Goal: Task Accomplishment & Management: Manage account settings

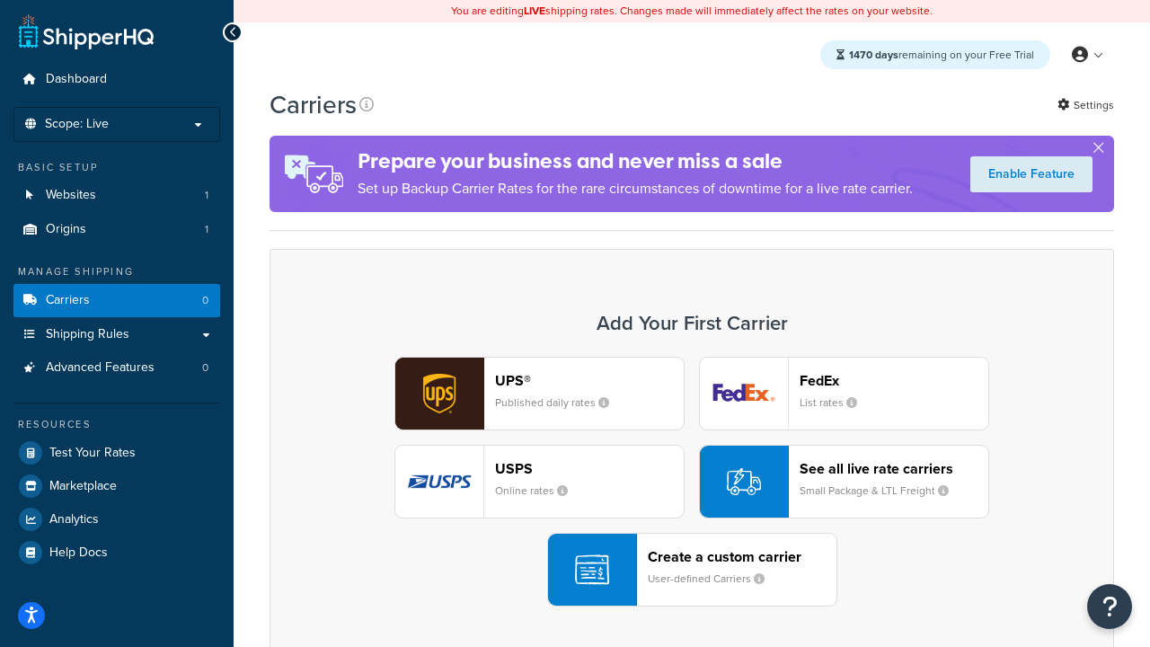
click at [692, 481] on div "UPS® Published daily rates FedEx List rates USPS Online rates See all live rate…" at bounding box center [691, 482] width 806 height 250
click at [894, 380] on header "FedEx" at bounding box center [893, 380] width 189 height 17
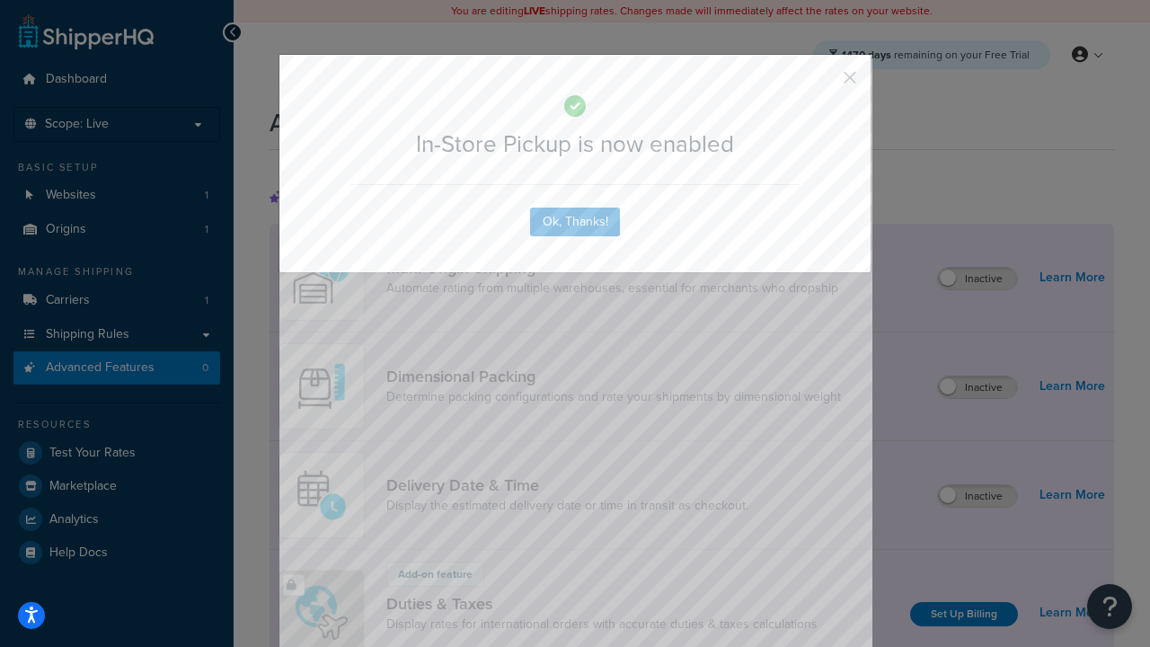
scroll to position [582, 0]
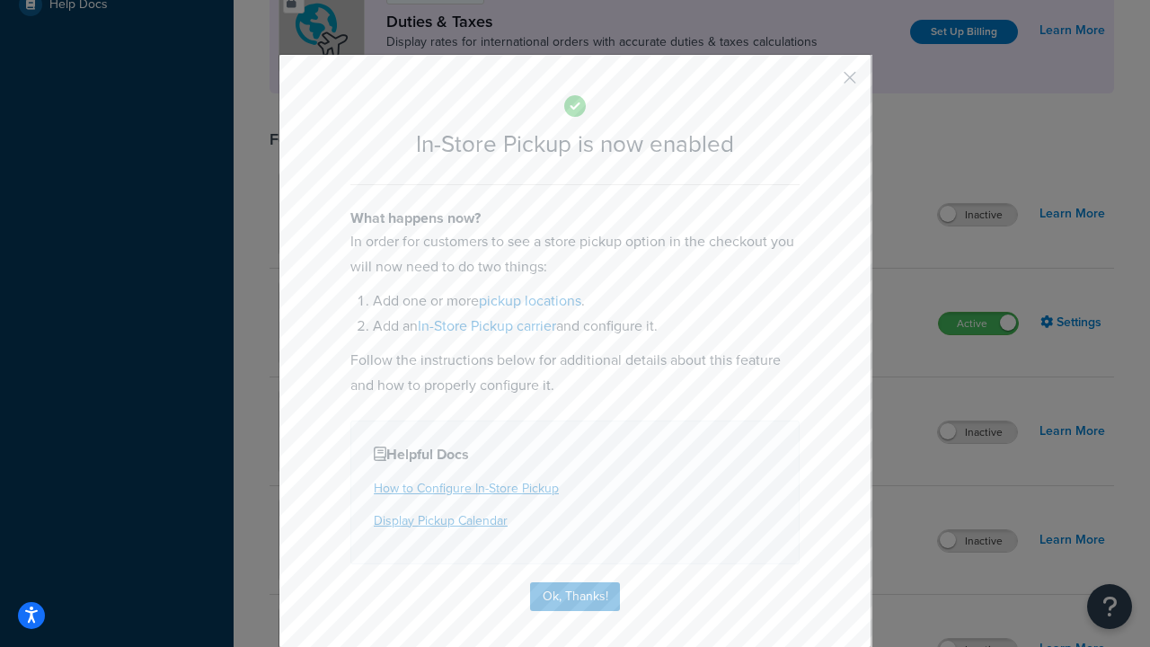
click at [823, 84] on button "button" at bounding box center [823, 84] width 4 height 4
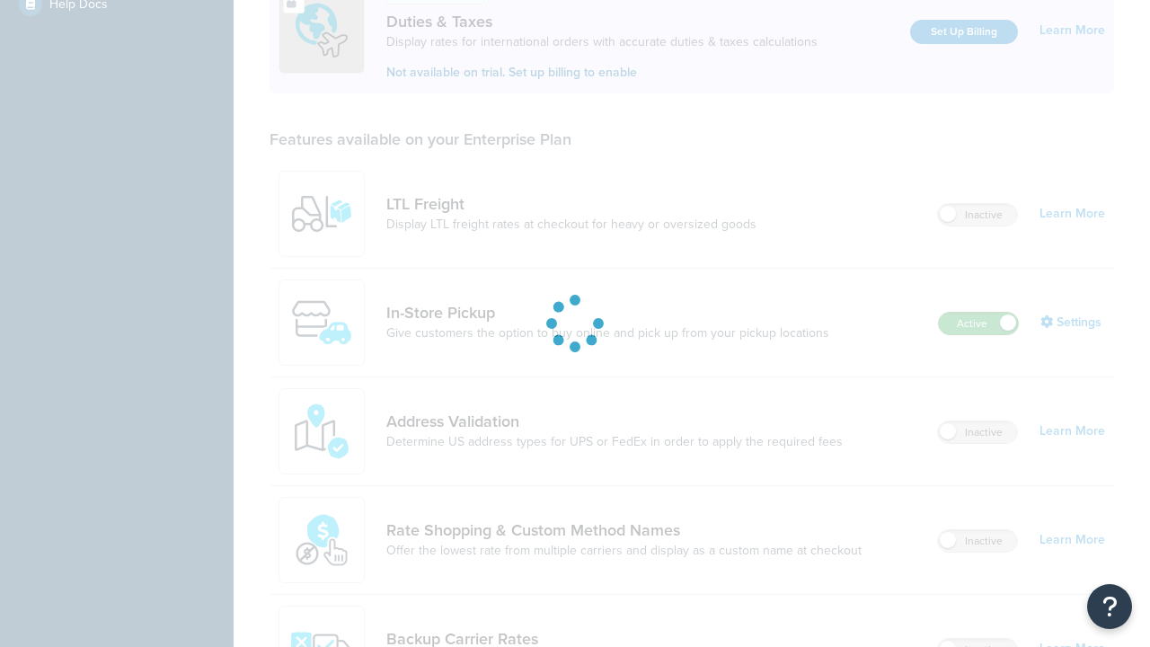
click at [978, 313] on label "Active" at bounding box center [977, 324] width 79 height 22
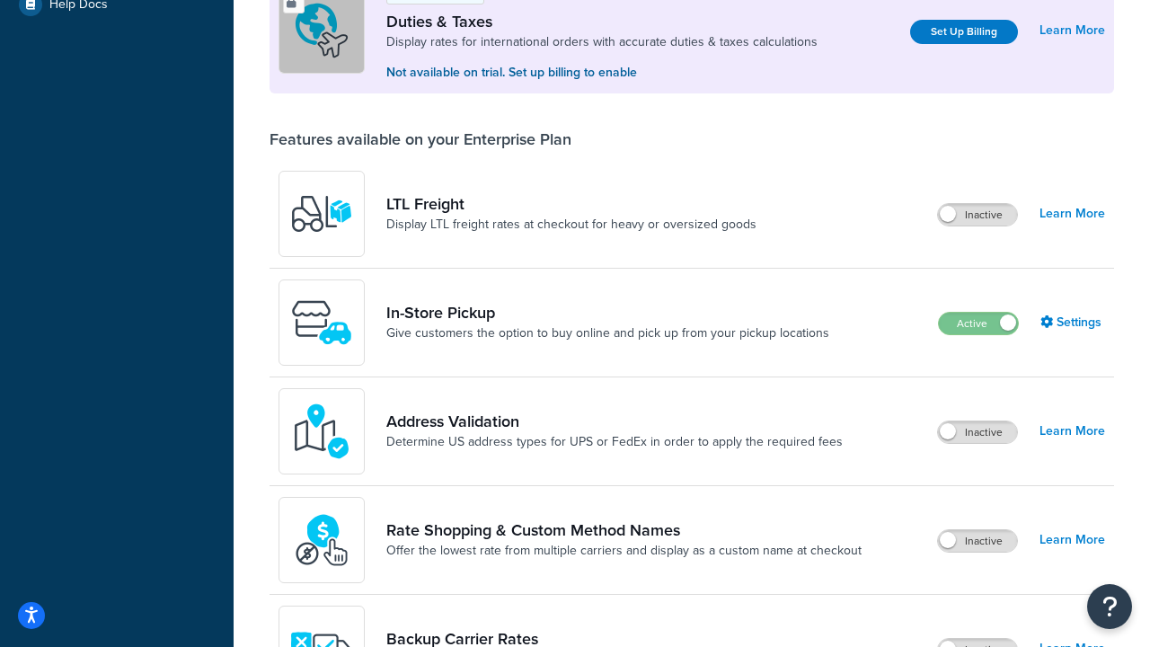
scroll to position [894, 0]
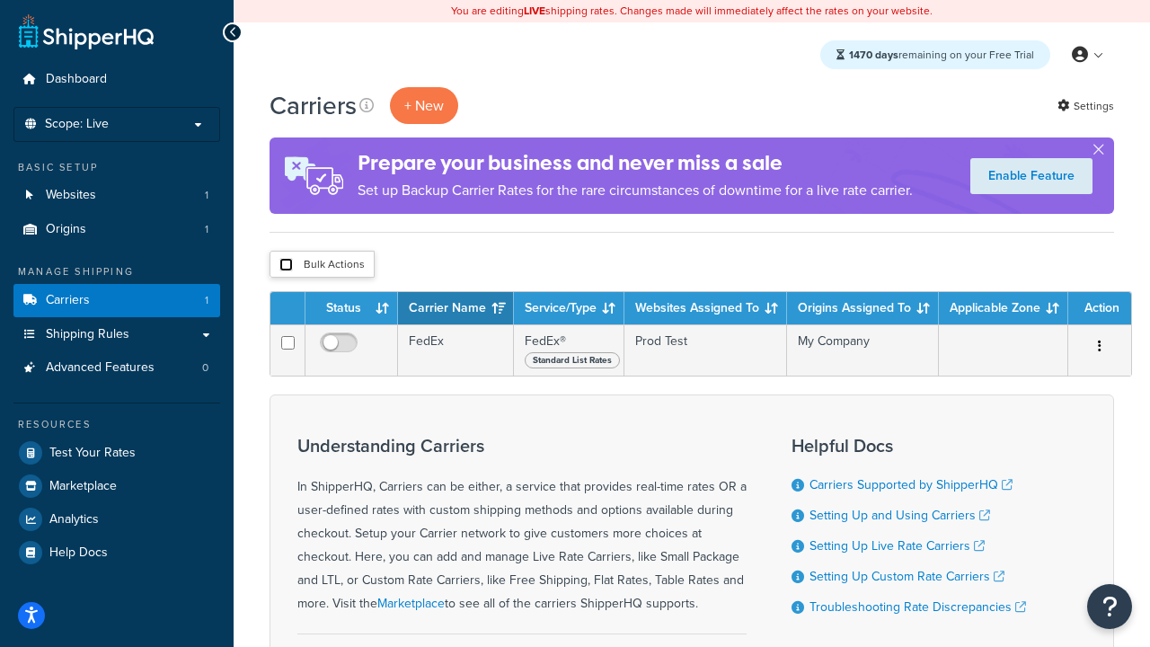
click at [286, 265] on input "checkbox" at bounding box center [285, 264] width 13 height 13
checkbox input "true"
click at [0, 0] on button "Delete" at bounding box center [0, 0] width 0 height 0
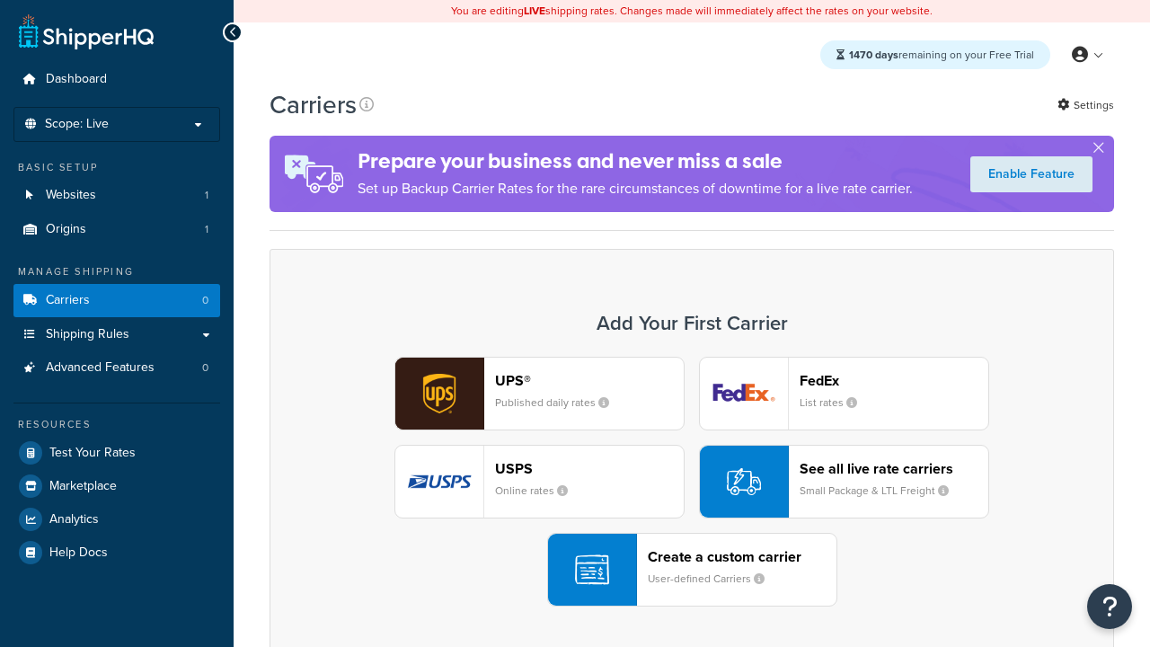
click at [692, 481] on div "UPS® Published daily rates FedEx List rates USPS Online rates See all live rate…" at bounding box center [691, 482] width 806 height 250
click at [894, 380] on header "FedEx" at bounding box center [893, 380] width 189 height 17
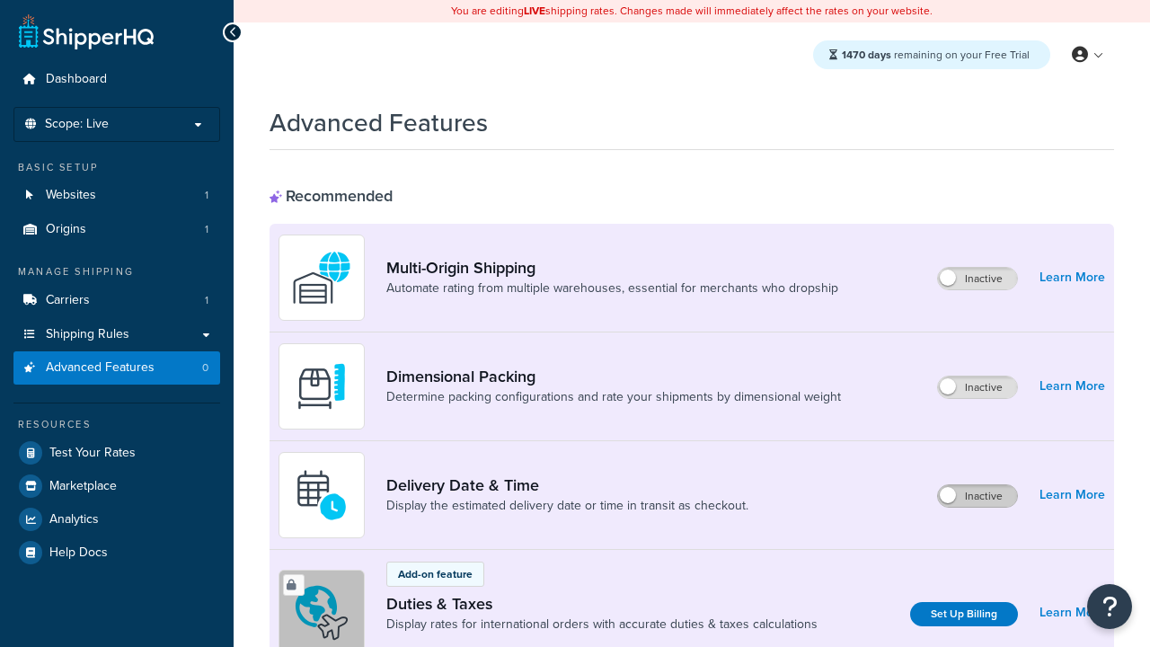
click at [977, 496] on label "Inactive" at bounding box center [977, 496] width 79 height 22
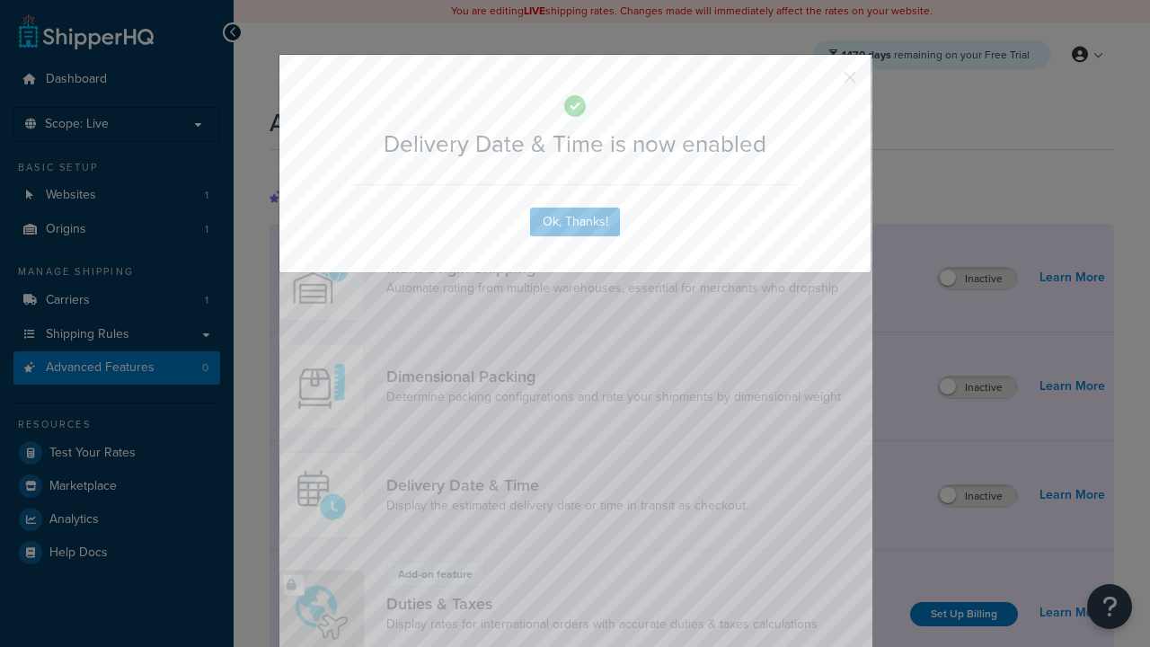
click at [823, 82] on button "button" at bounding box center [823, 84] width 4 height 4
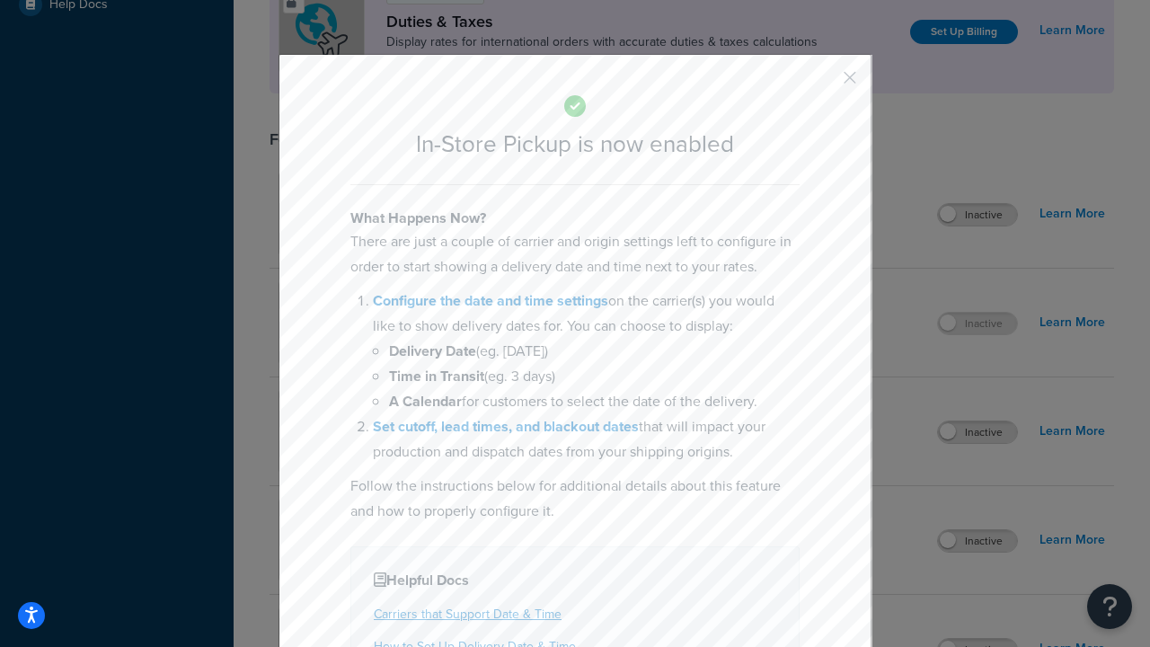
scroll to position [616, 0]
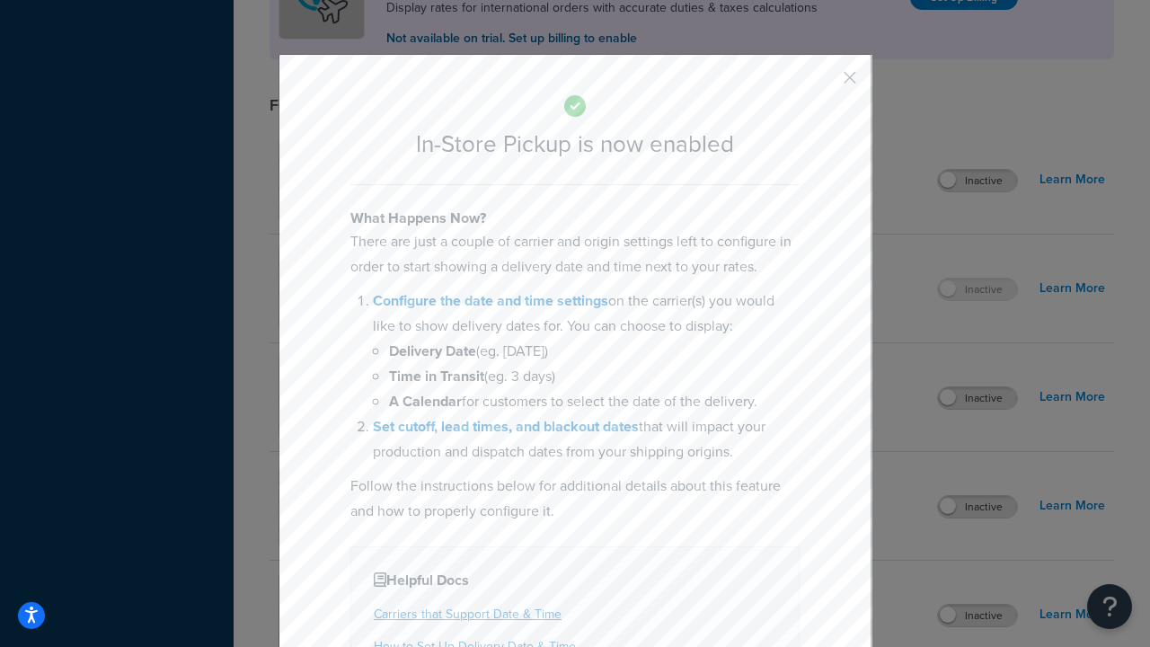
click at [823, 84] on button "button" at bounding box center [823, 84] width 4 height 4
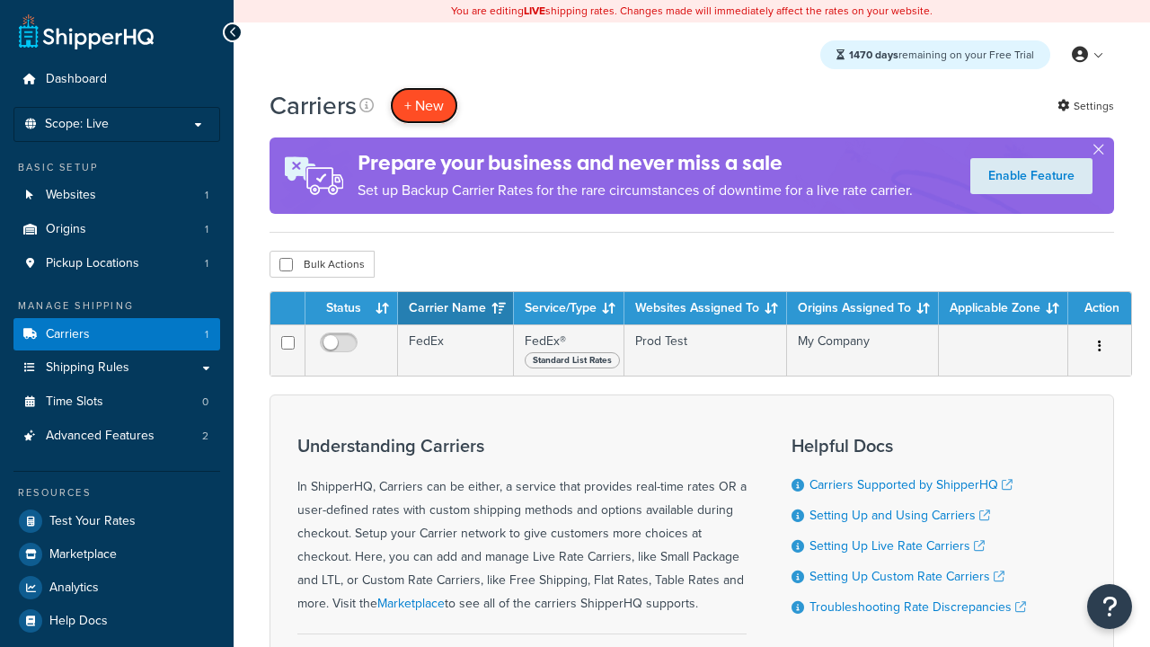
click at [424, 105] on button "+ New" at bounding box center [424, 105] width 68 height 37
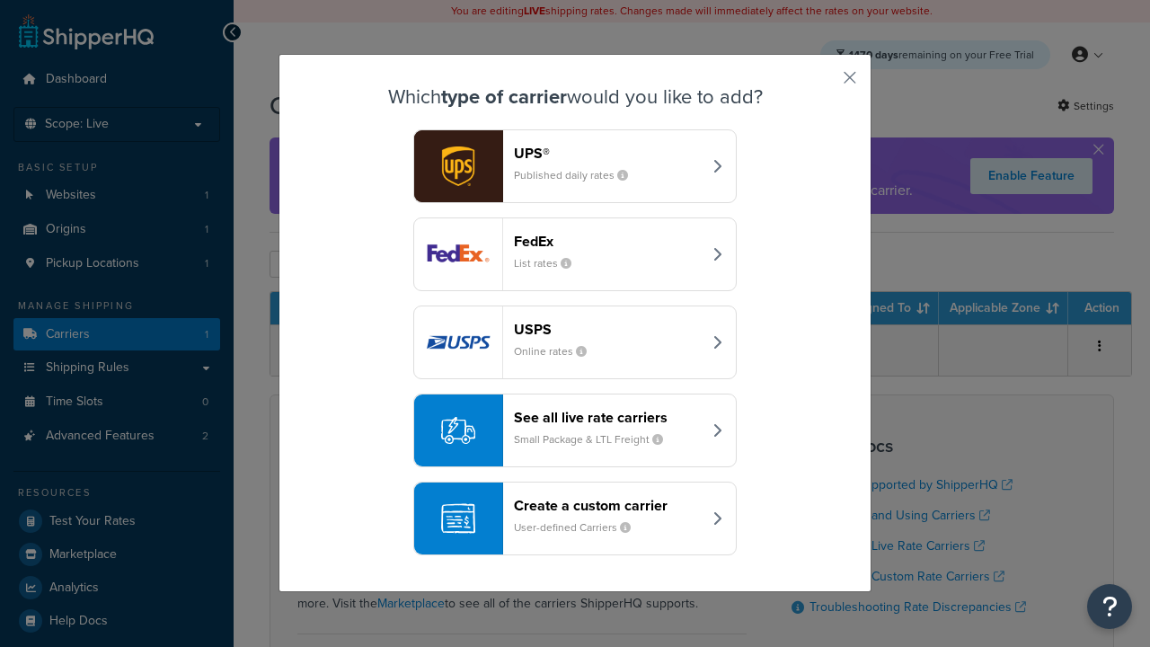
click at [575, 518] on div "Create a custom carrier User-defined Carriers" at bounding box center [608, 518] width 188 height 43
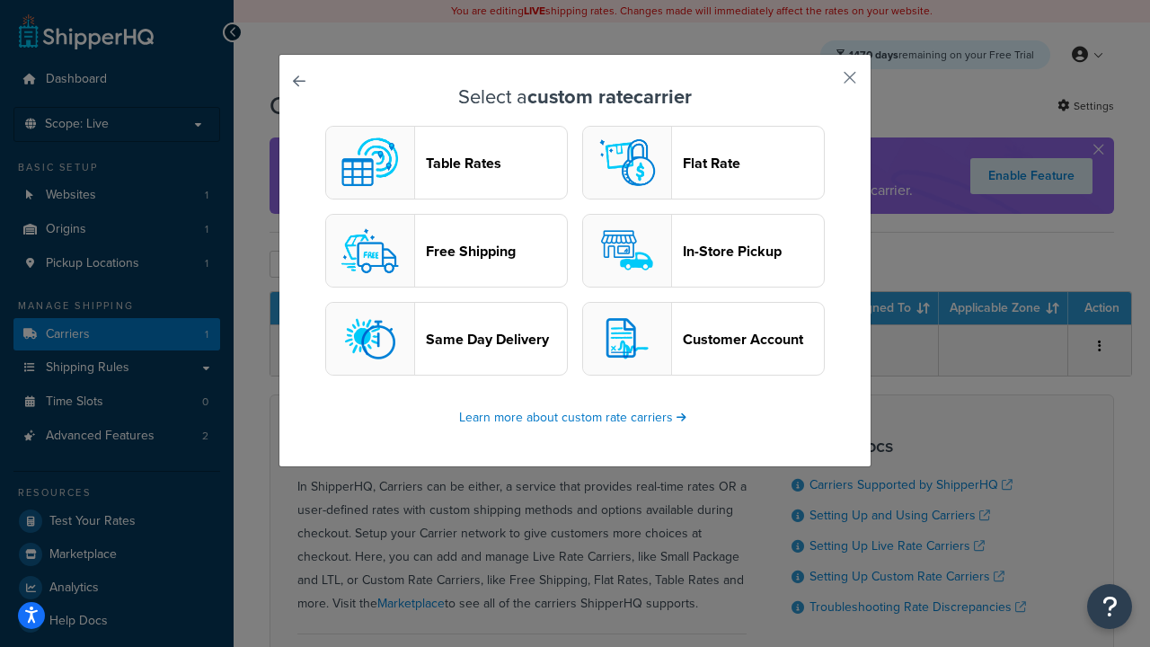
click at [703, 251] on header "In-Store Pickup" at bounding box center [753, 250] width 141 height 17
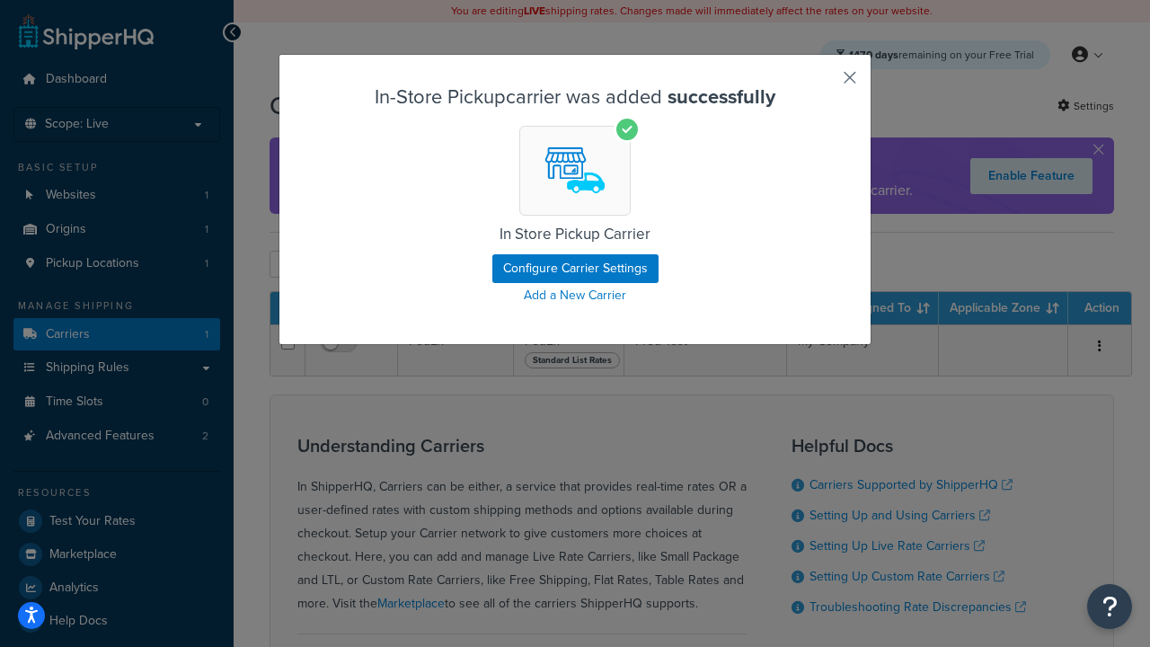
click at [823, 84] on button "button" at bounding box center [823, 84] width 4 height 4
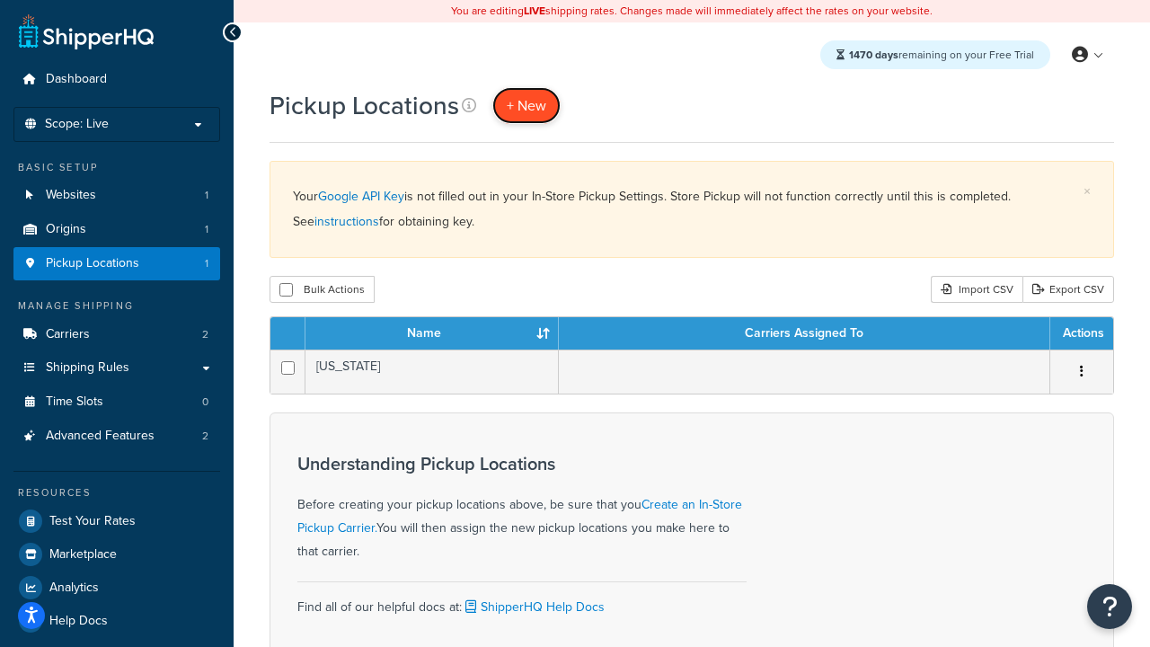
click at [526, 105] on span "+ New" at bounding box center [527, 105] width 40 height 21
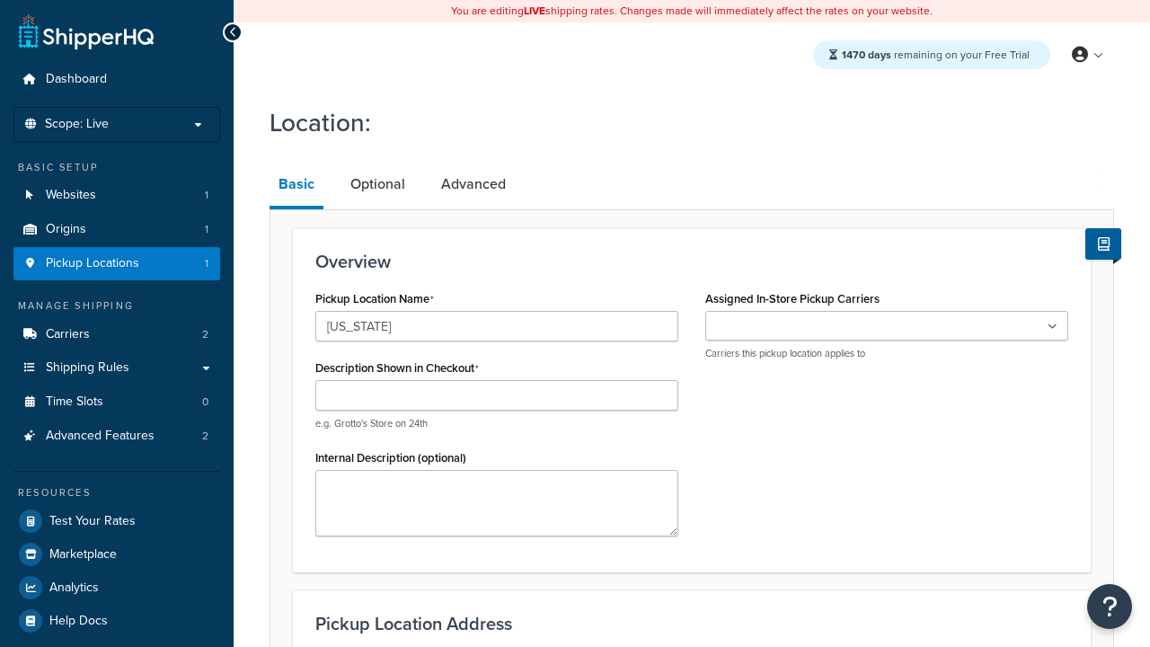
type input "[US_STATE]"
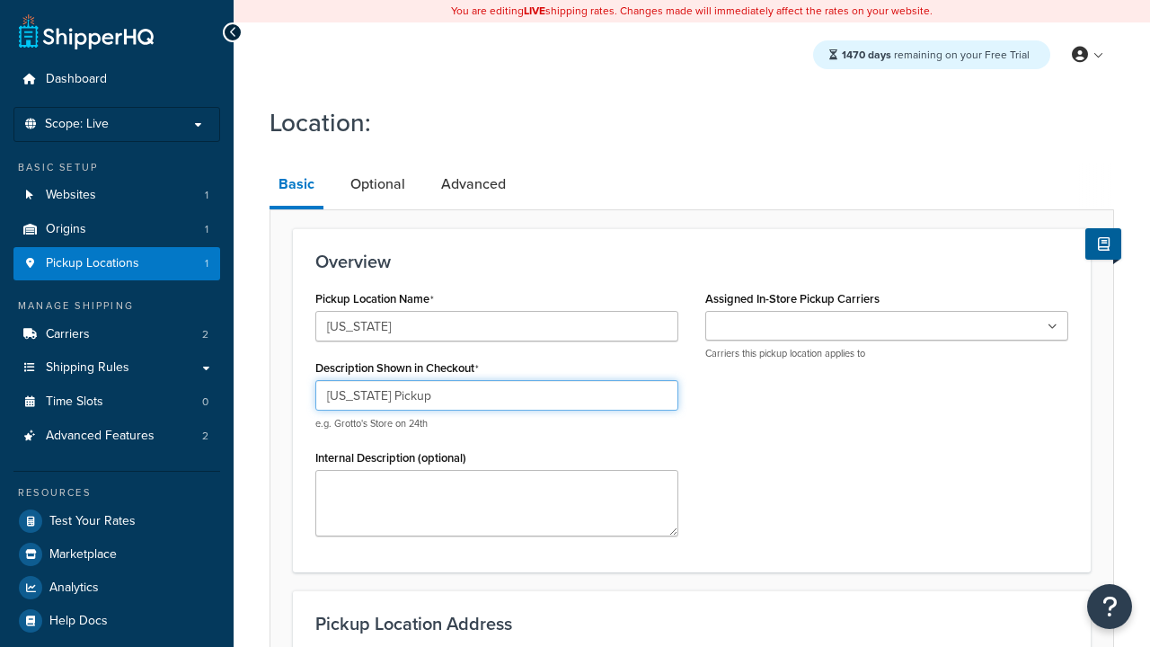
type input "California Pickup"
click at [886, 326] on ul at bounding box center [886, 326] width 363 height 30
type input "3385 Michelson Drive"
type input "Suite B"
type input "Irvine"
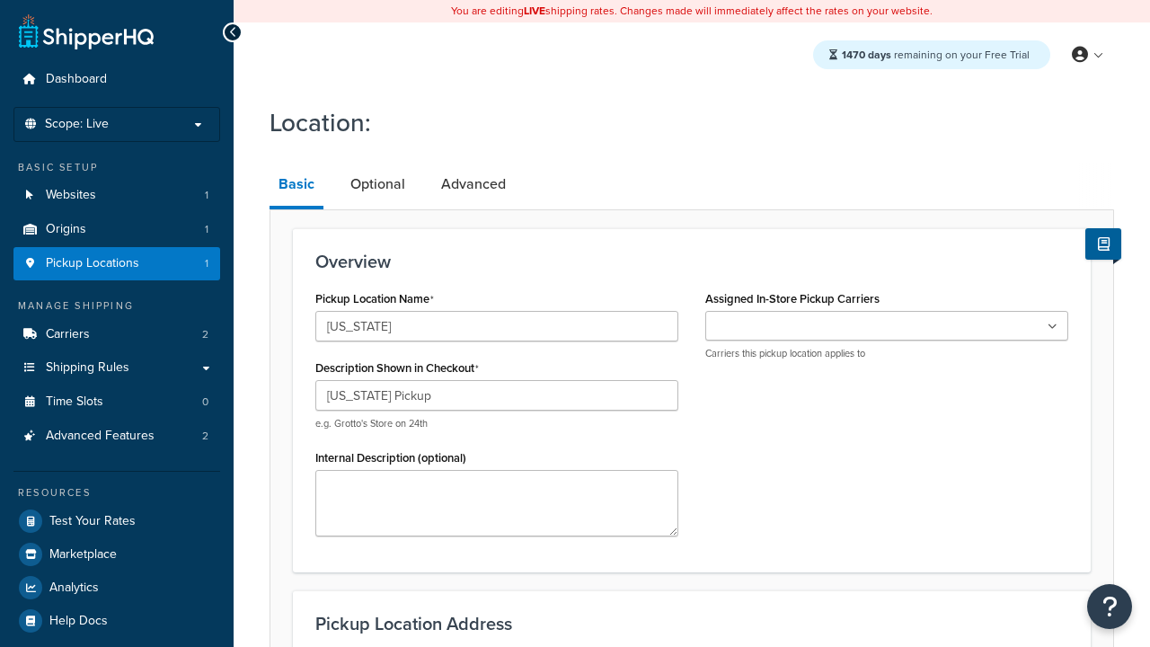
select select "5"
type input "Irvine"
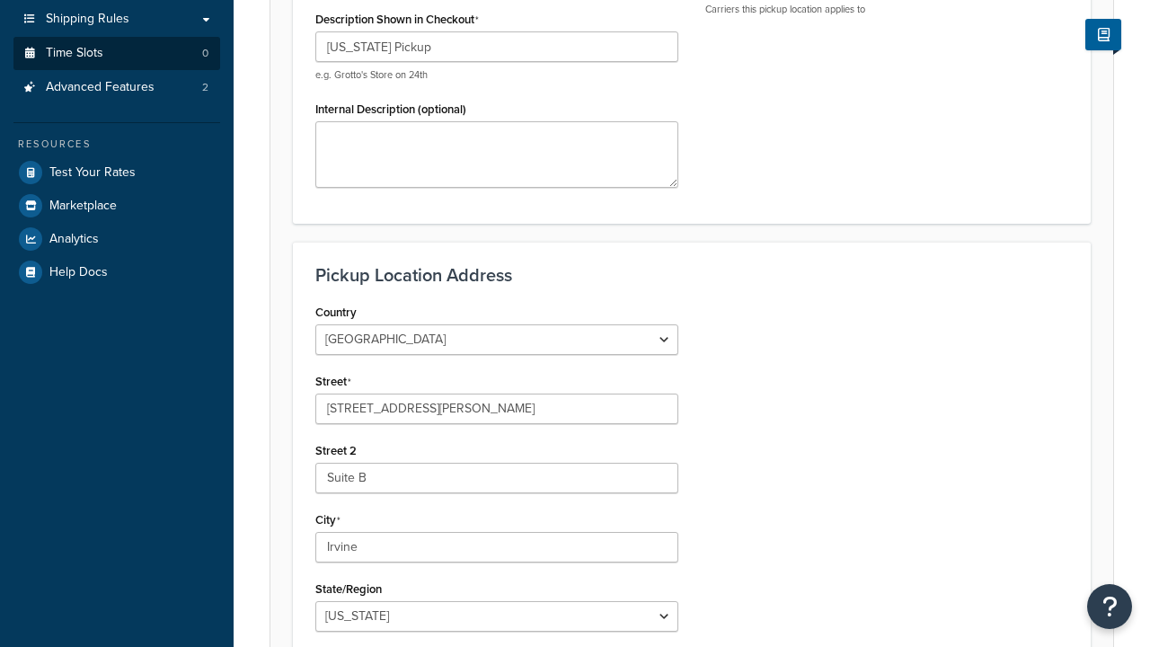
type input "92612"
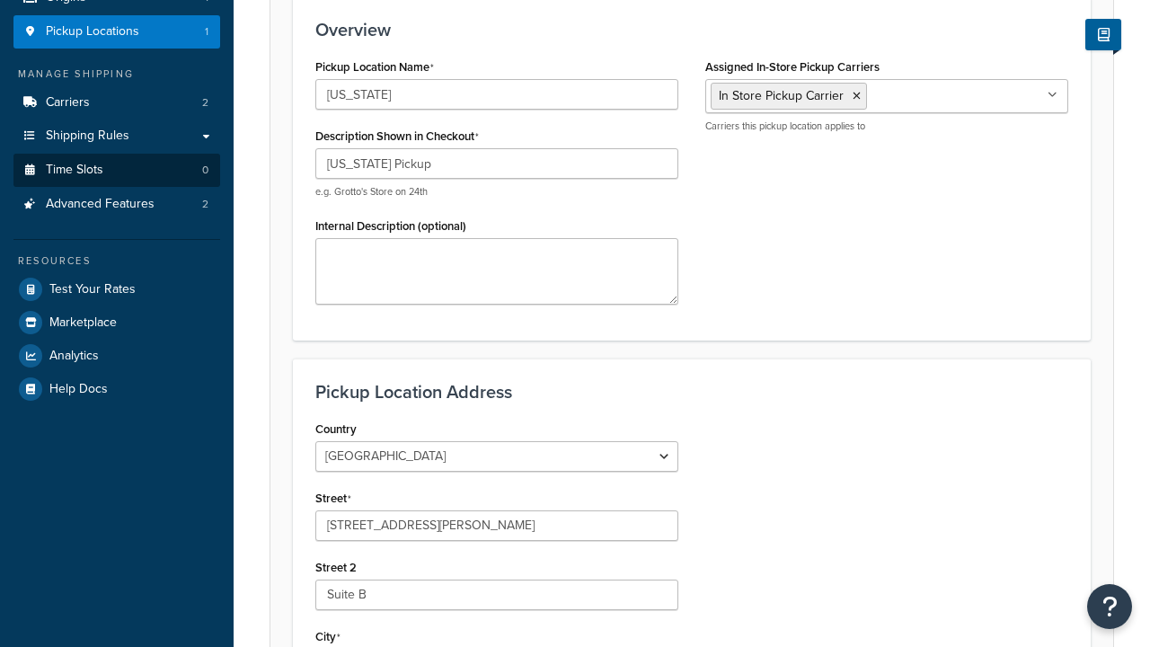
click at [117, 187] on link "Time Slots 0" at bounding box center [116, 170] width 207 height 33
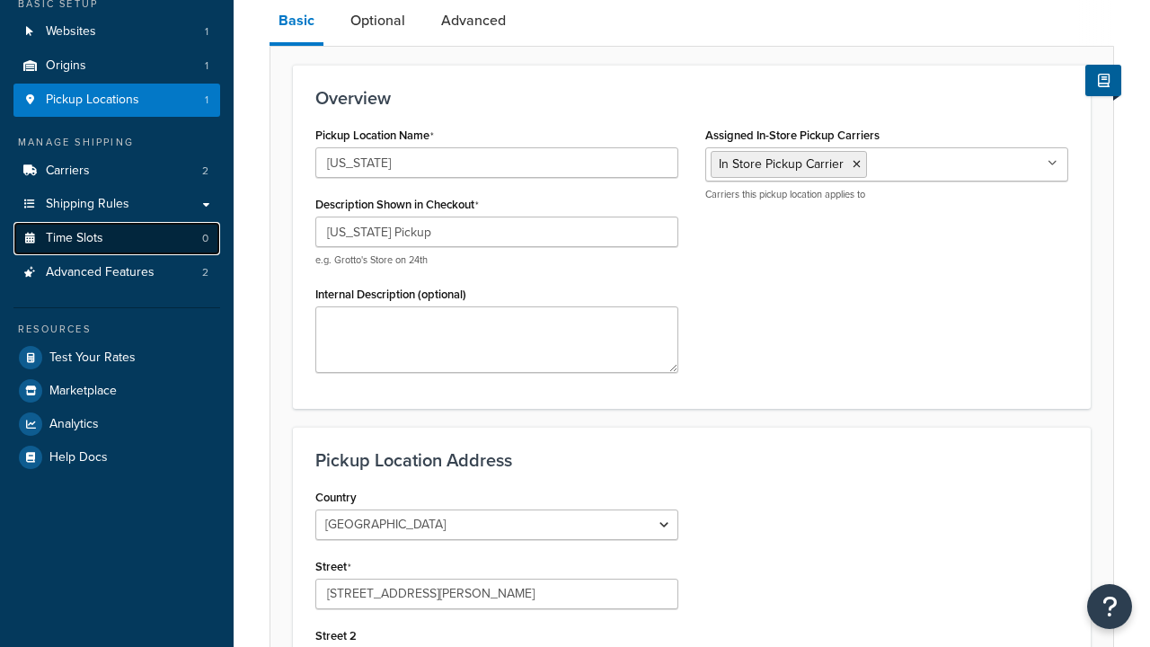
scroll to position [0, 0]
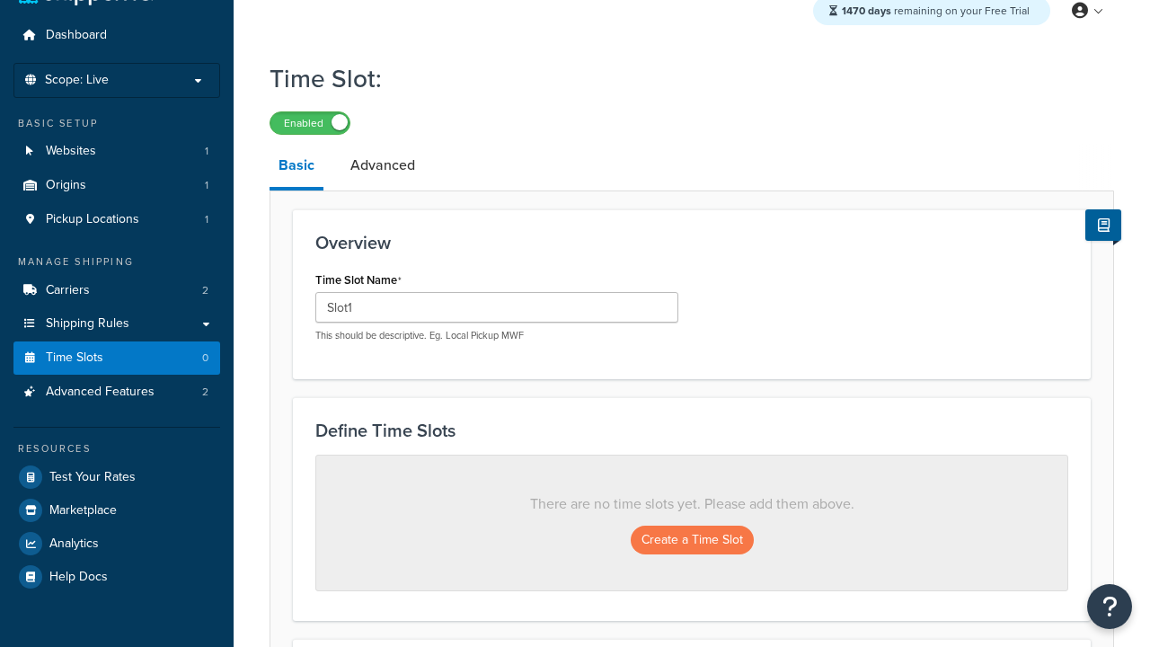
type input "Slot1"
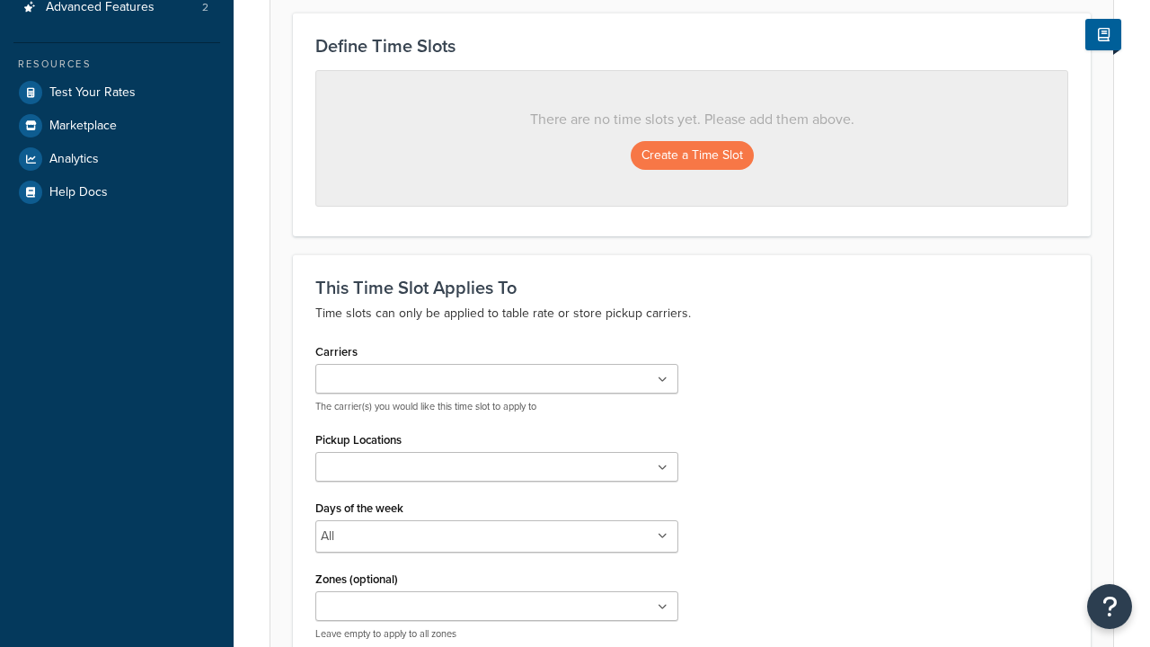
click at [497, 452] on ul at bounding box center [496, 467] width 363 height 30
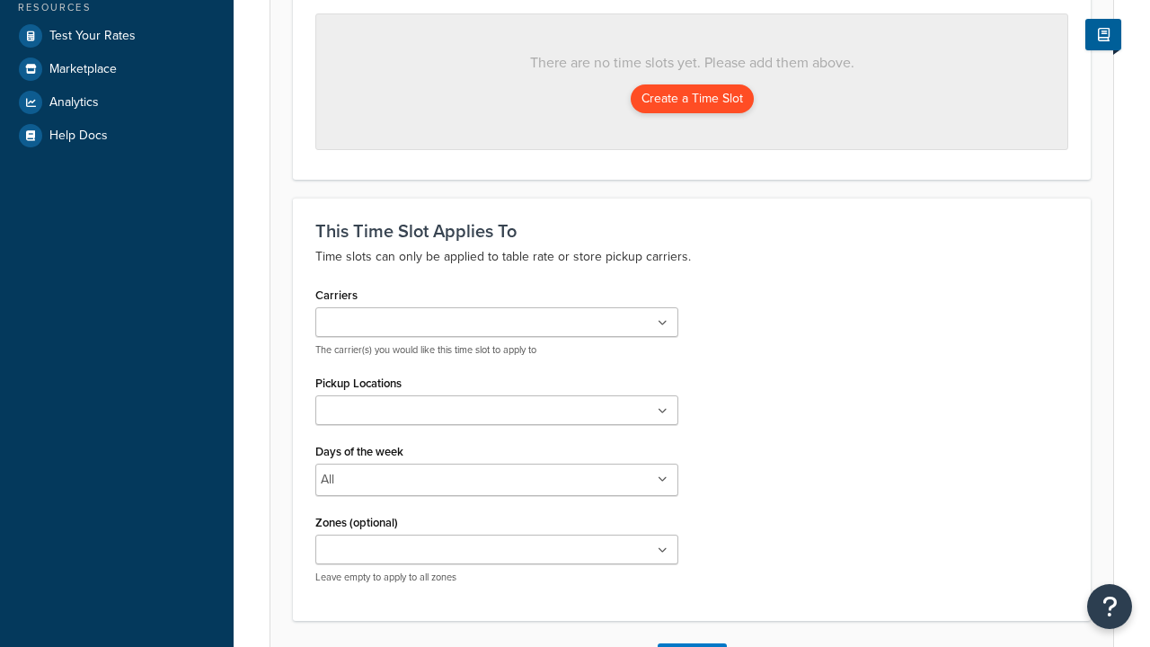
click at [692, 100] on button "Create a Time Slot" at bounding box center [691, 98] width 123 height 29
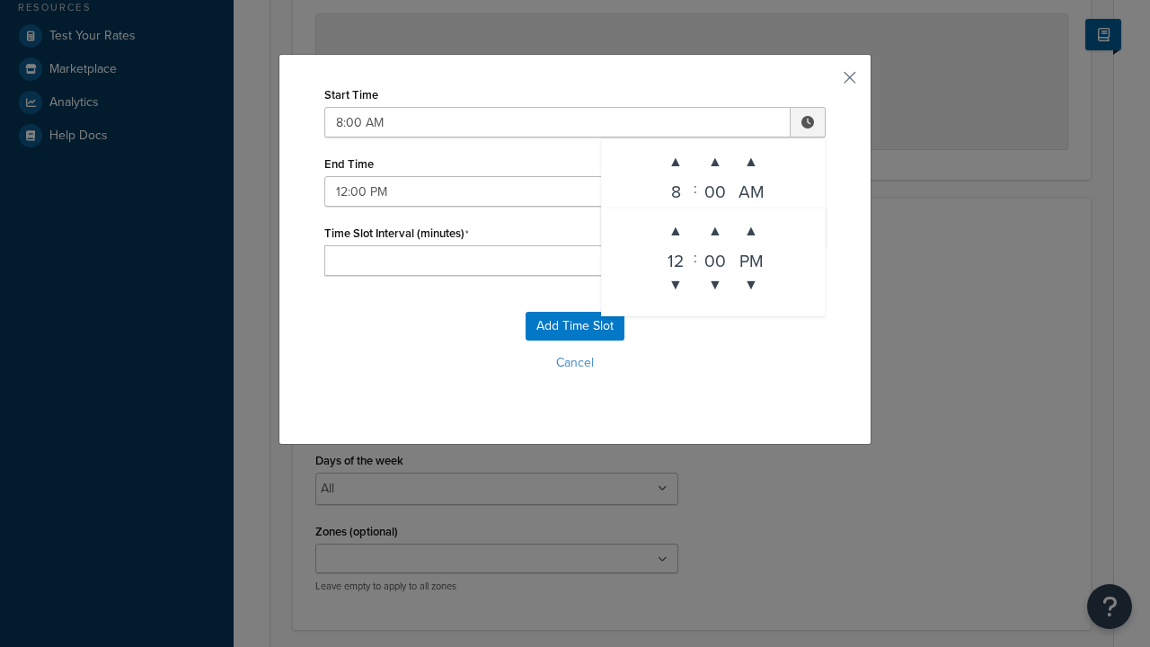
type input "12:00 PM"
type input "60"
click at [575, 326] on button "Add Time Slot" at bounding box center [574, 326] width 99 height 29
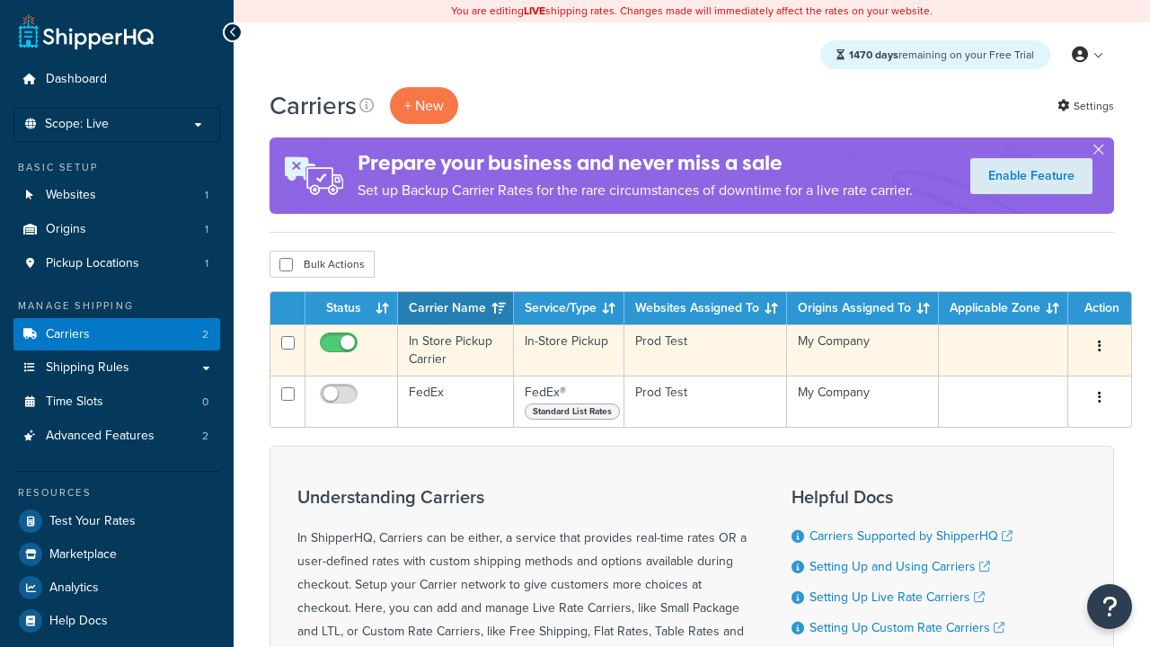
click at [1099, 348] on icon "button" at bounding box center [1099, 345] width 4 height 13
click at [0, 0] on link "Delete" at bounding box center [0, 0] width 0 height 0
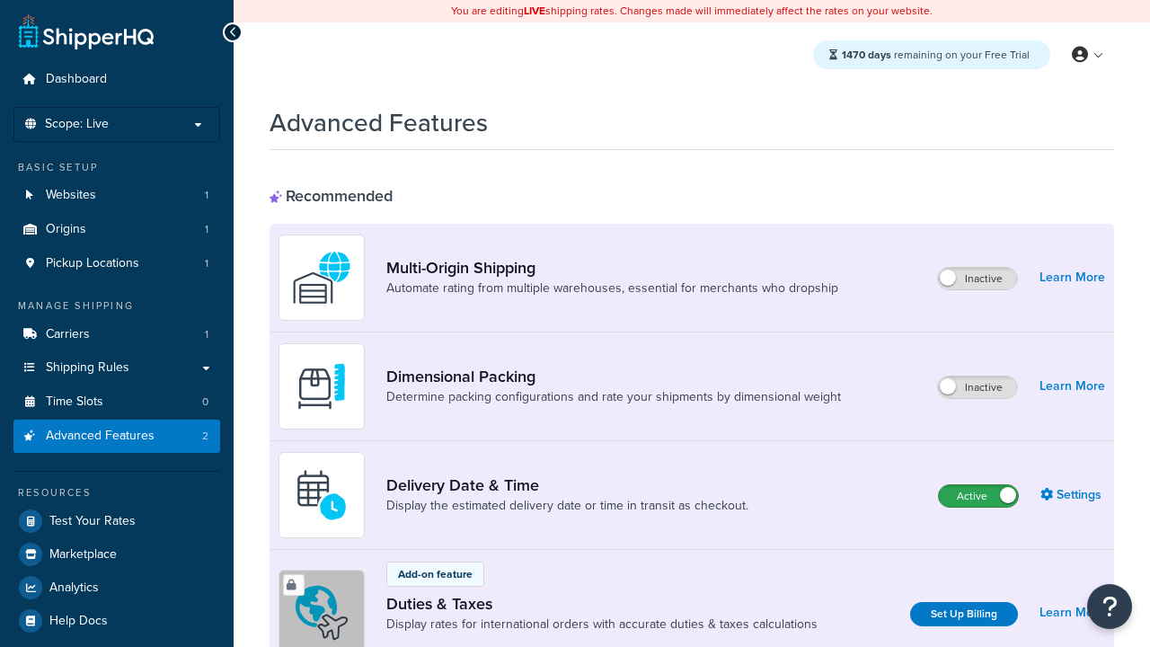
click at [978, 496] on label "Active" at bounding box center [977, 496] width 79 height 22
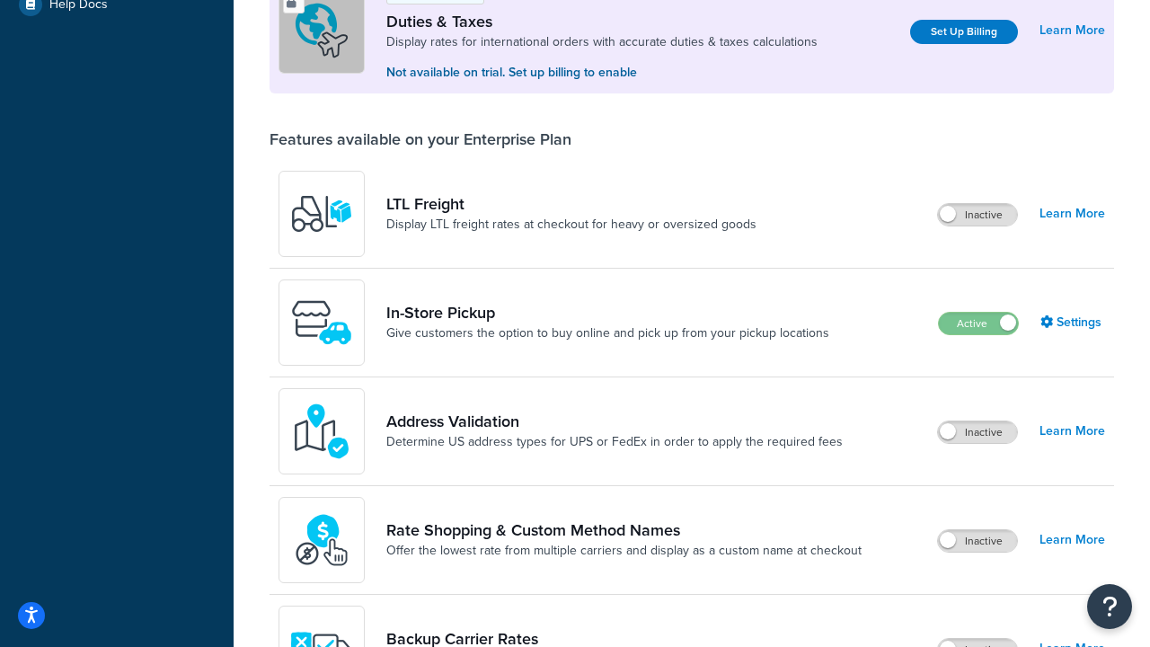
scroll to position [548, 0]
